Goal: Find specific page/section: Find specific page/section

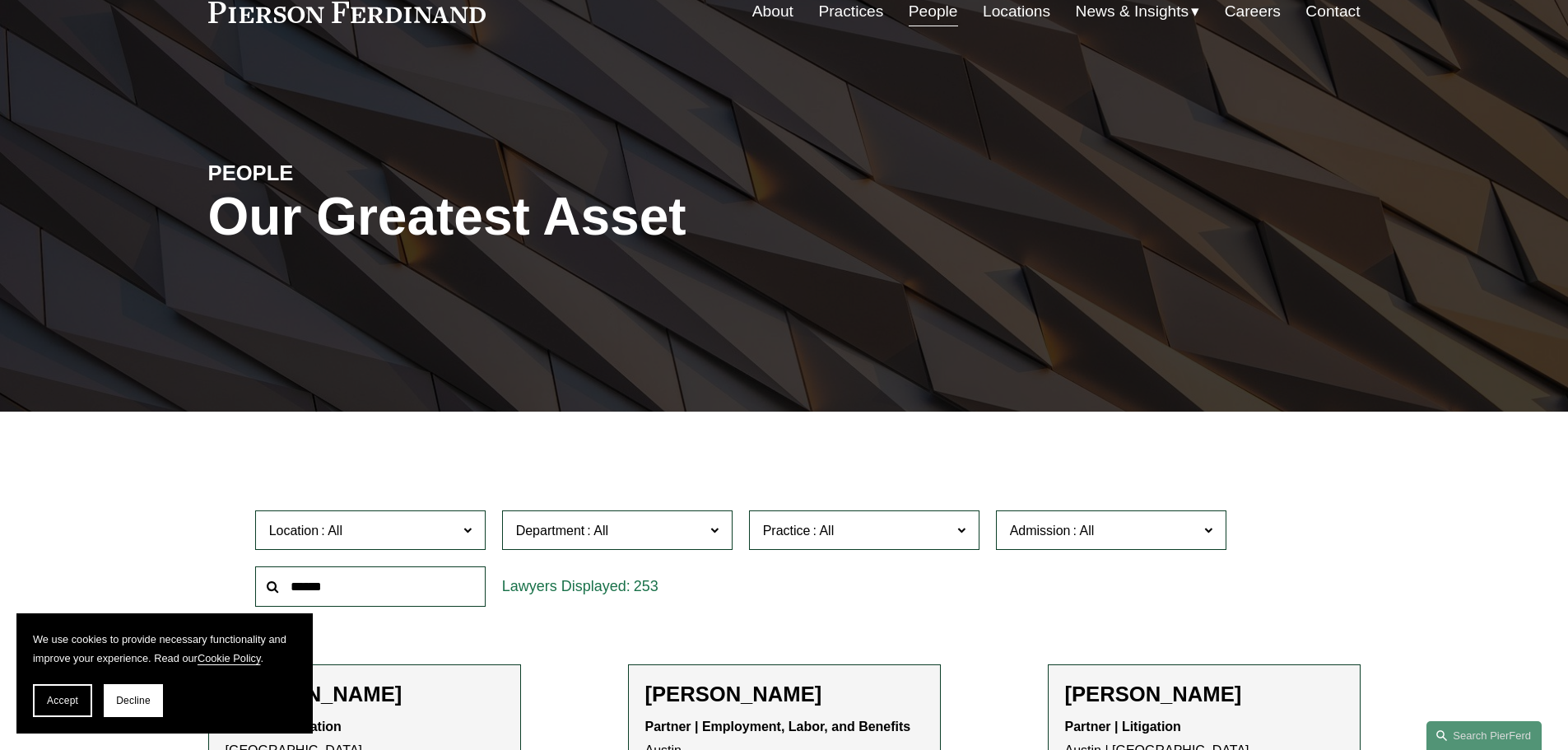
scroll to position [247, 0]
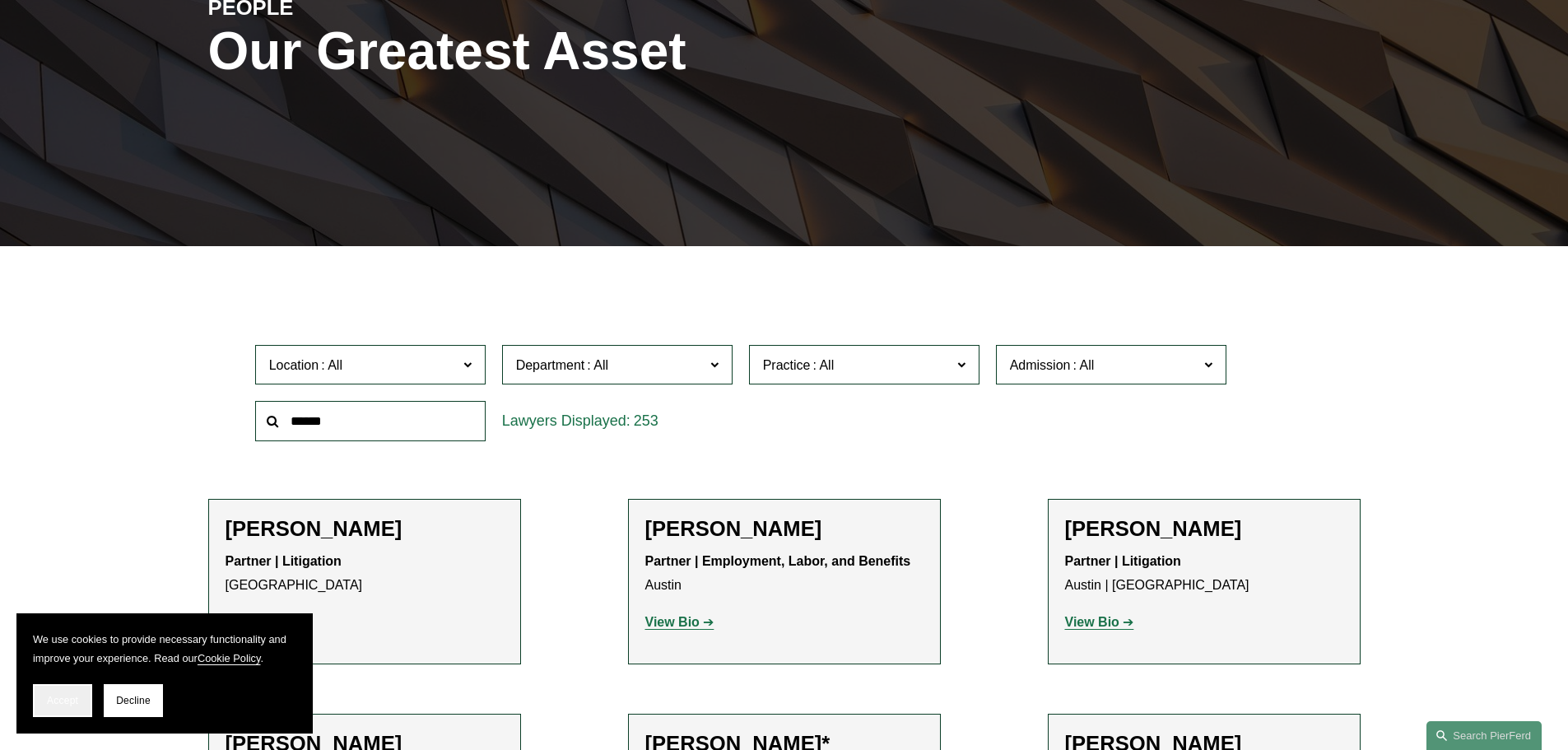
click at [54, 704] on span "Accept" at bounding box center [63, 700] width 32 height 11
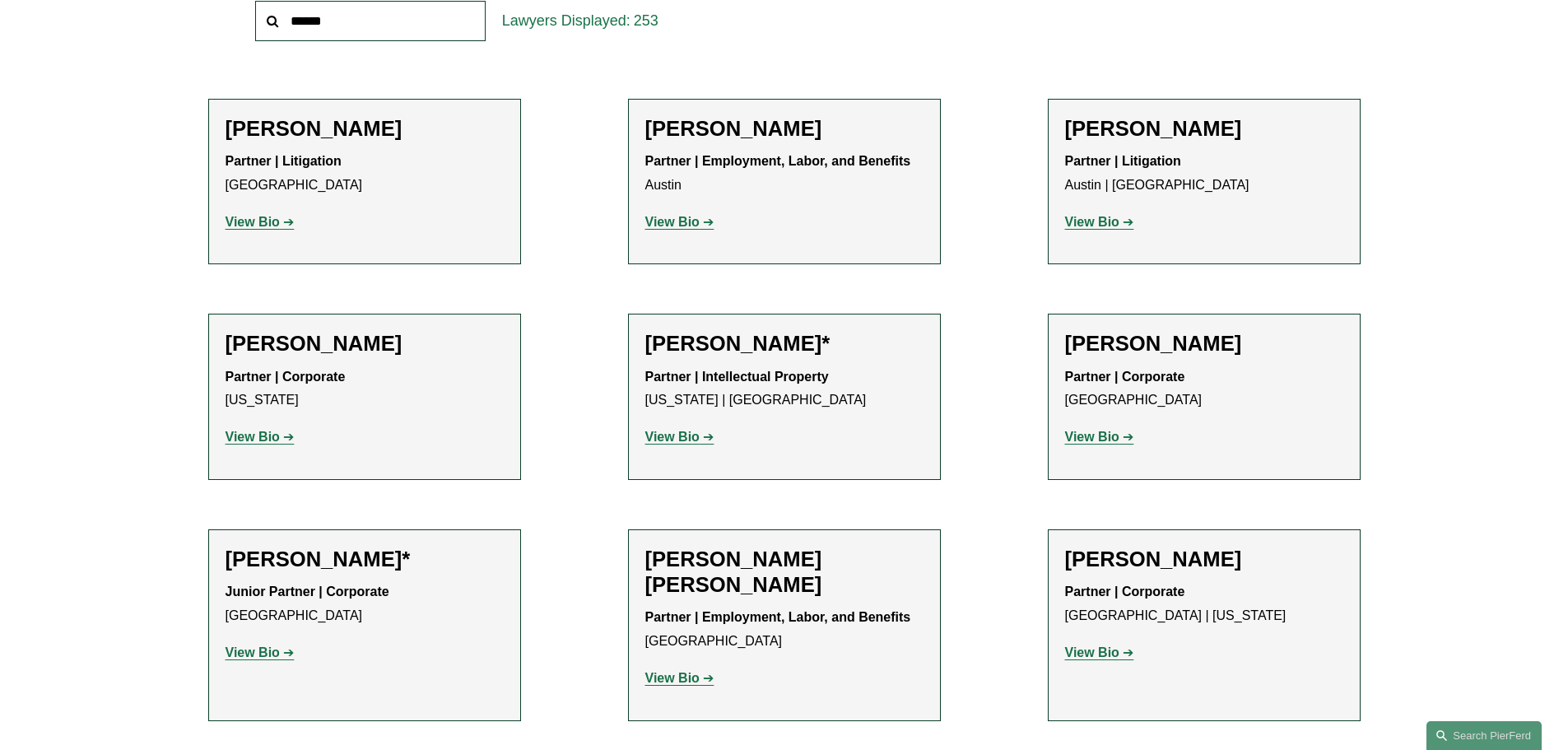
scroll to position [740, 0]
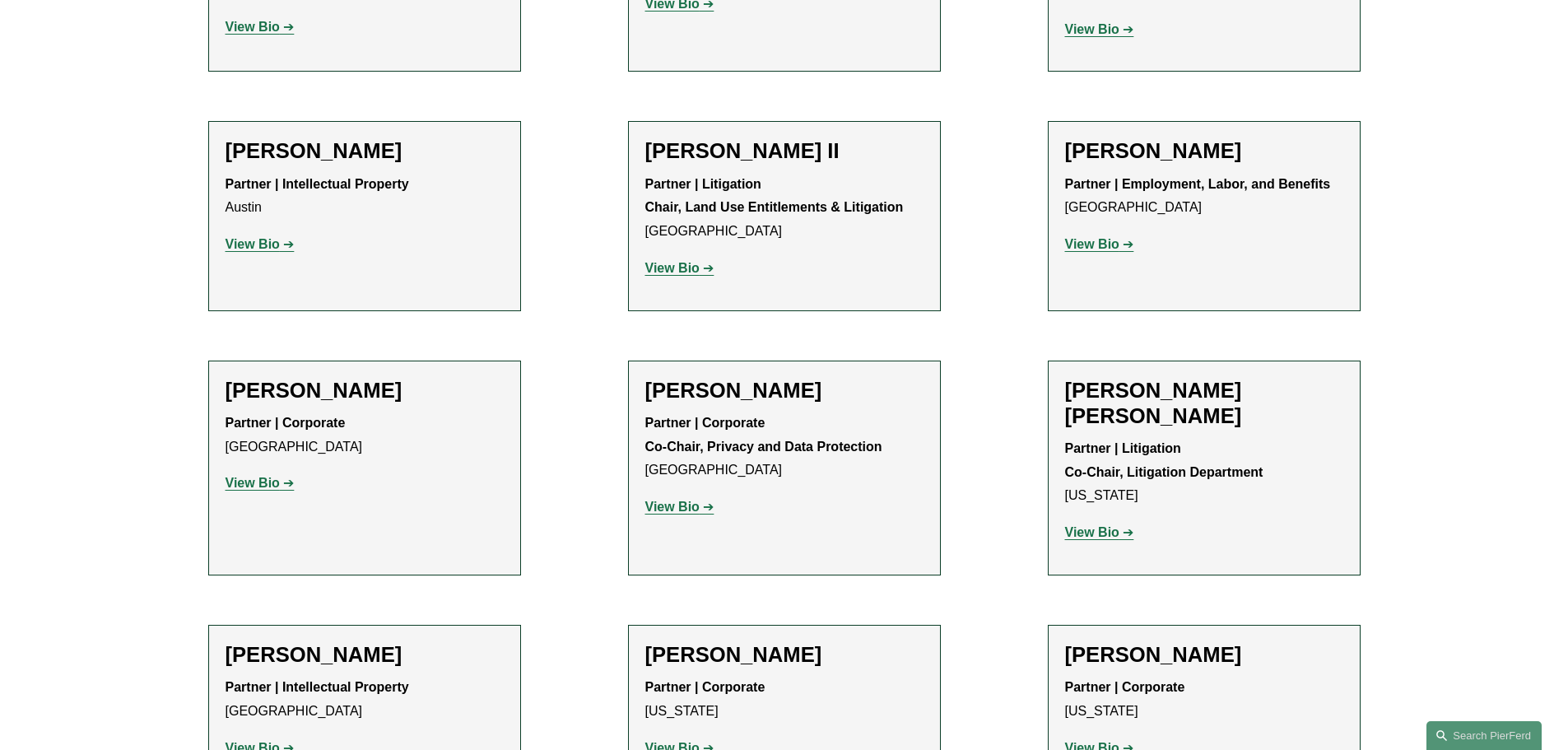
scroll to position [322, 0]
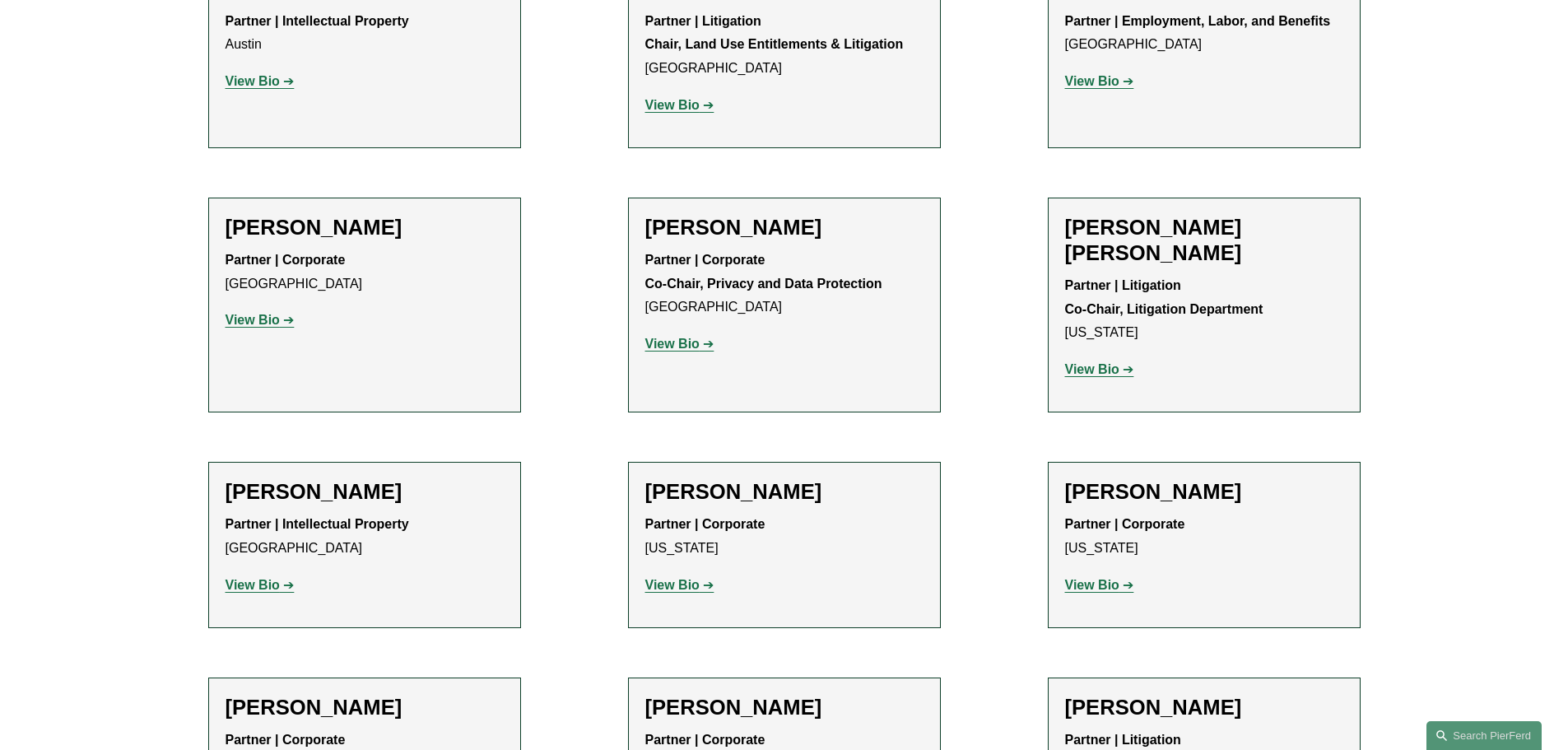
scroll to position [1967, 0]
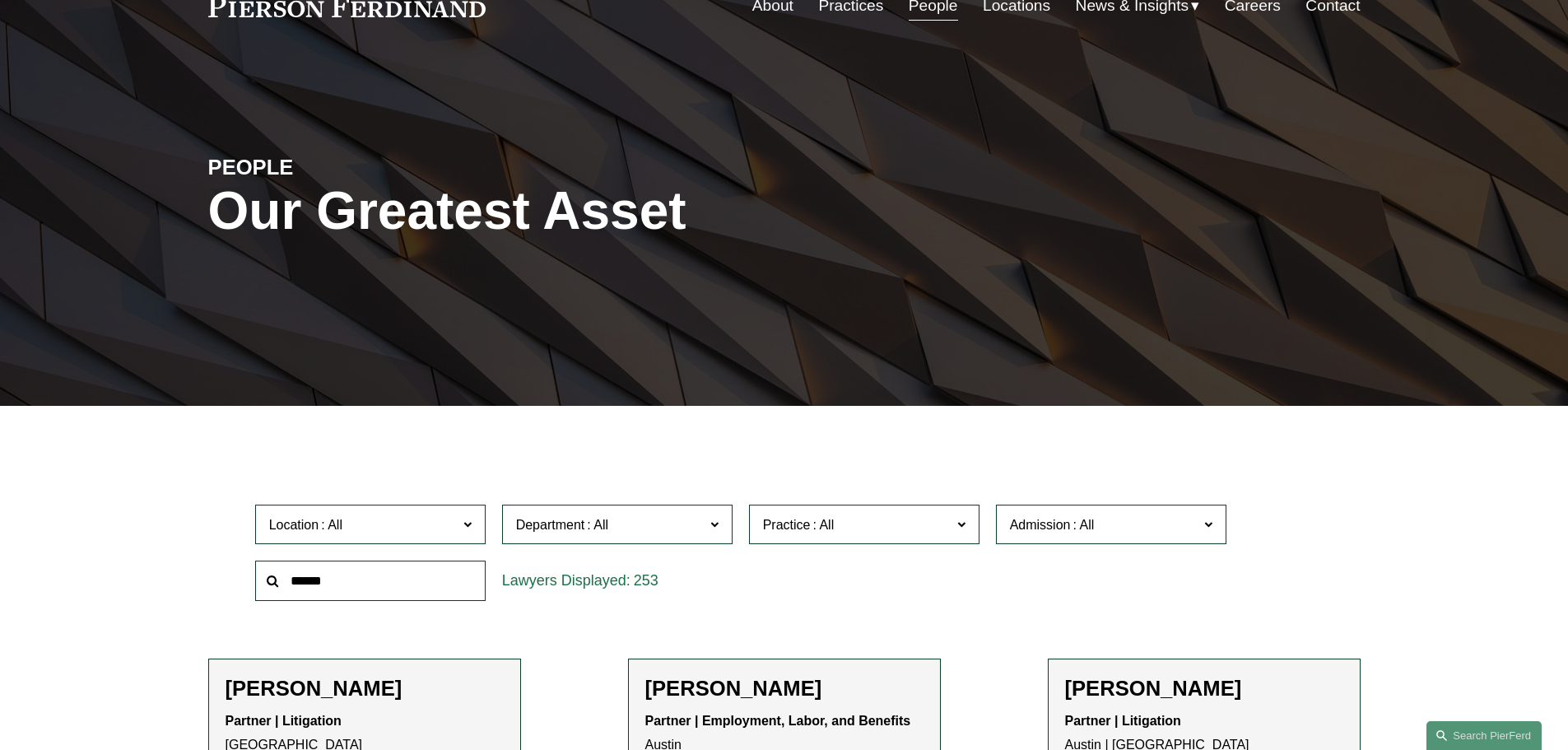
scroll to position [82, 0]
